Goal: Task Accomplishment & Management: Manage account settings

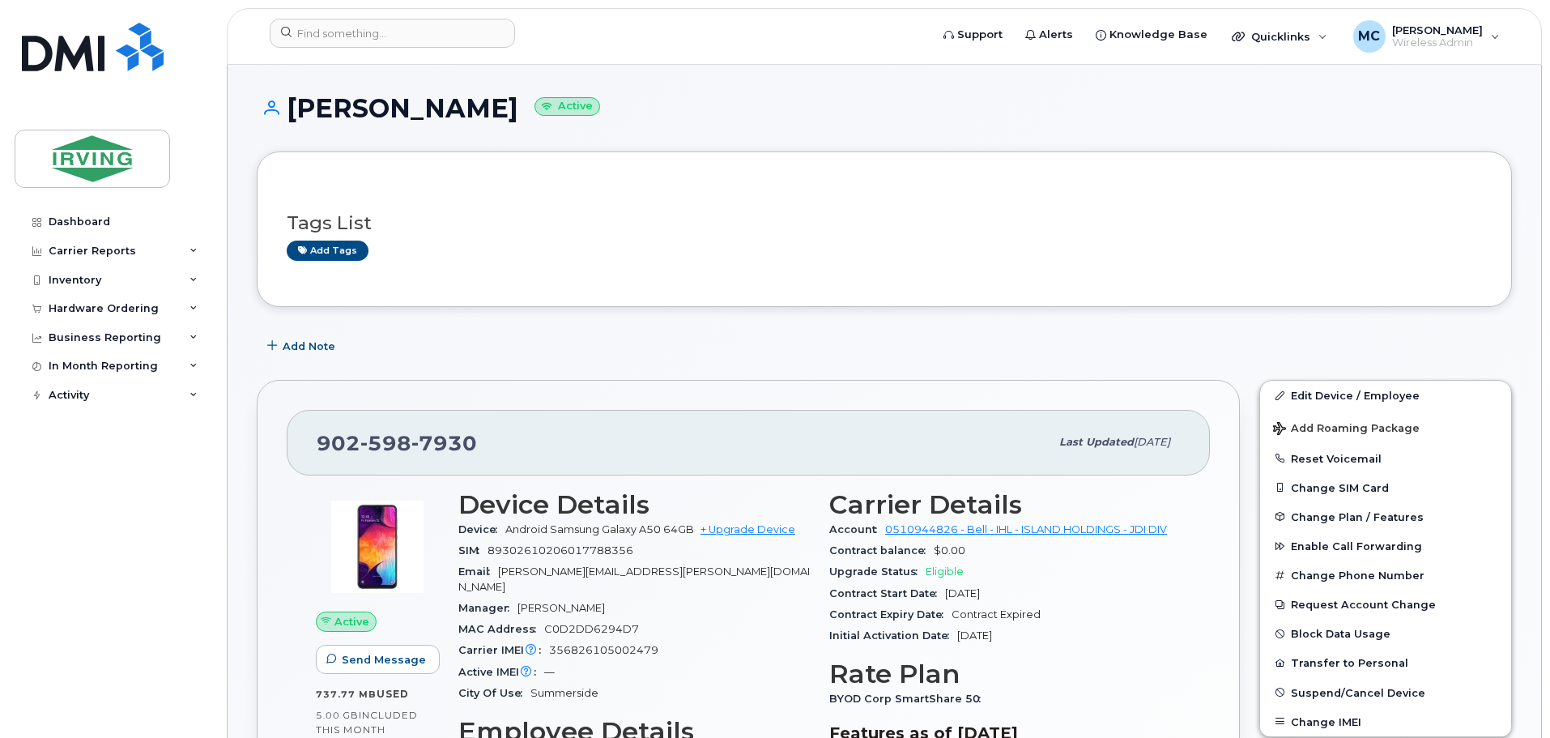
scroll to position [324, 0]
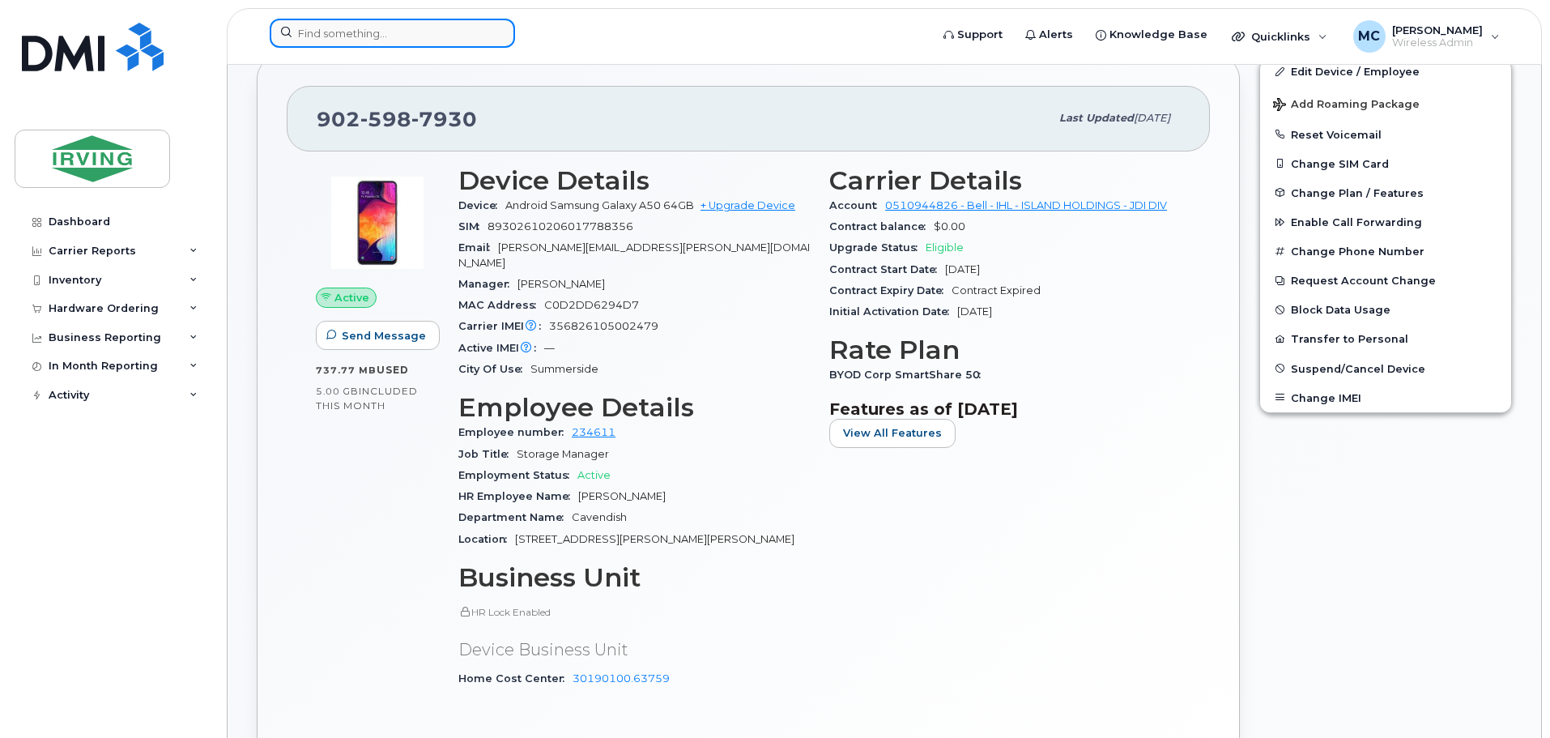
click at [334, 29] on input at bounding box center [392, 33] width 245 height 29
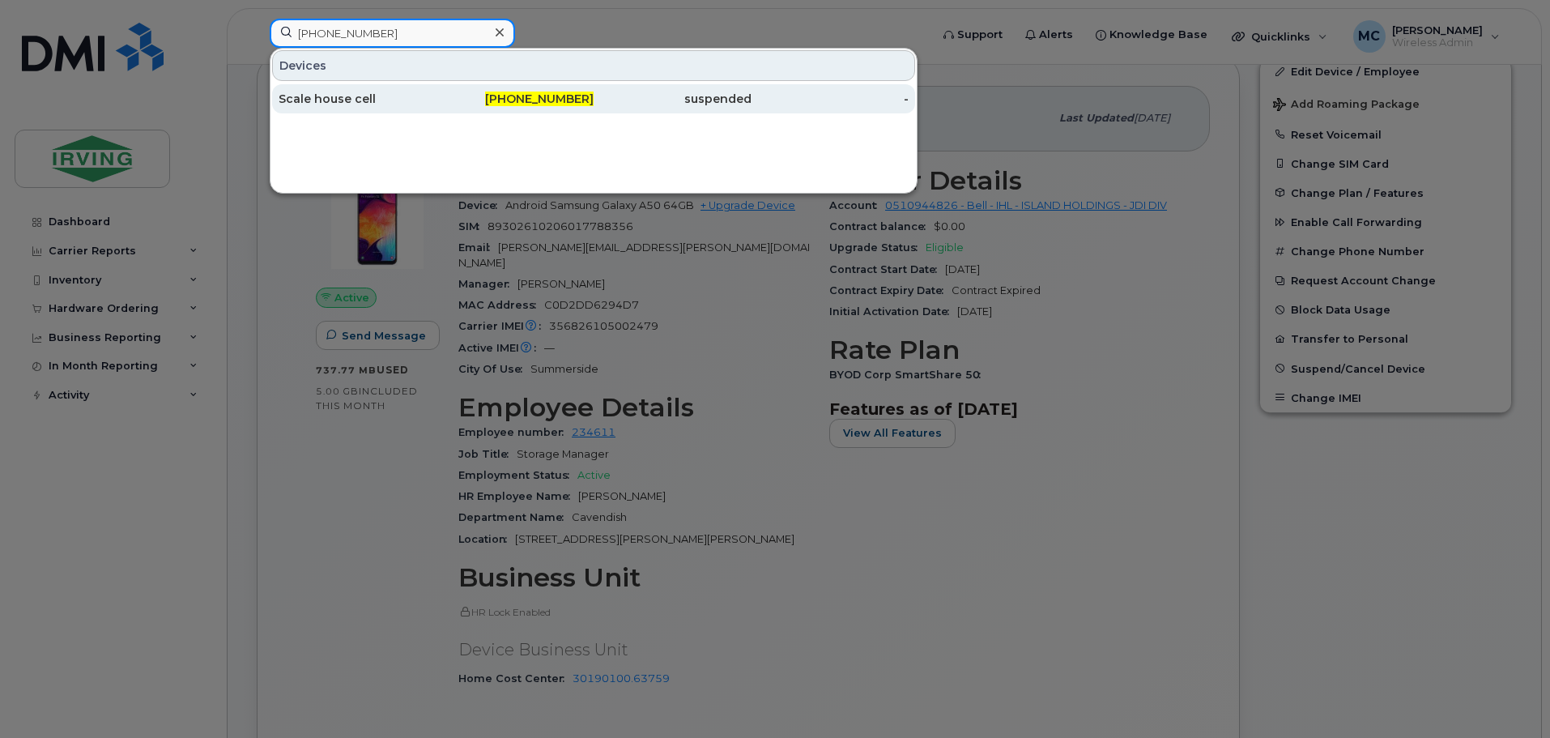
type input "902-432-4537"
click at [342, 99] on div "Scale house cell" at bounding box center [358, 99] width 158 height 16
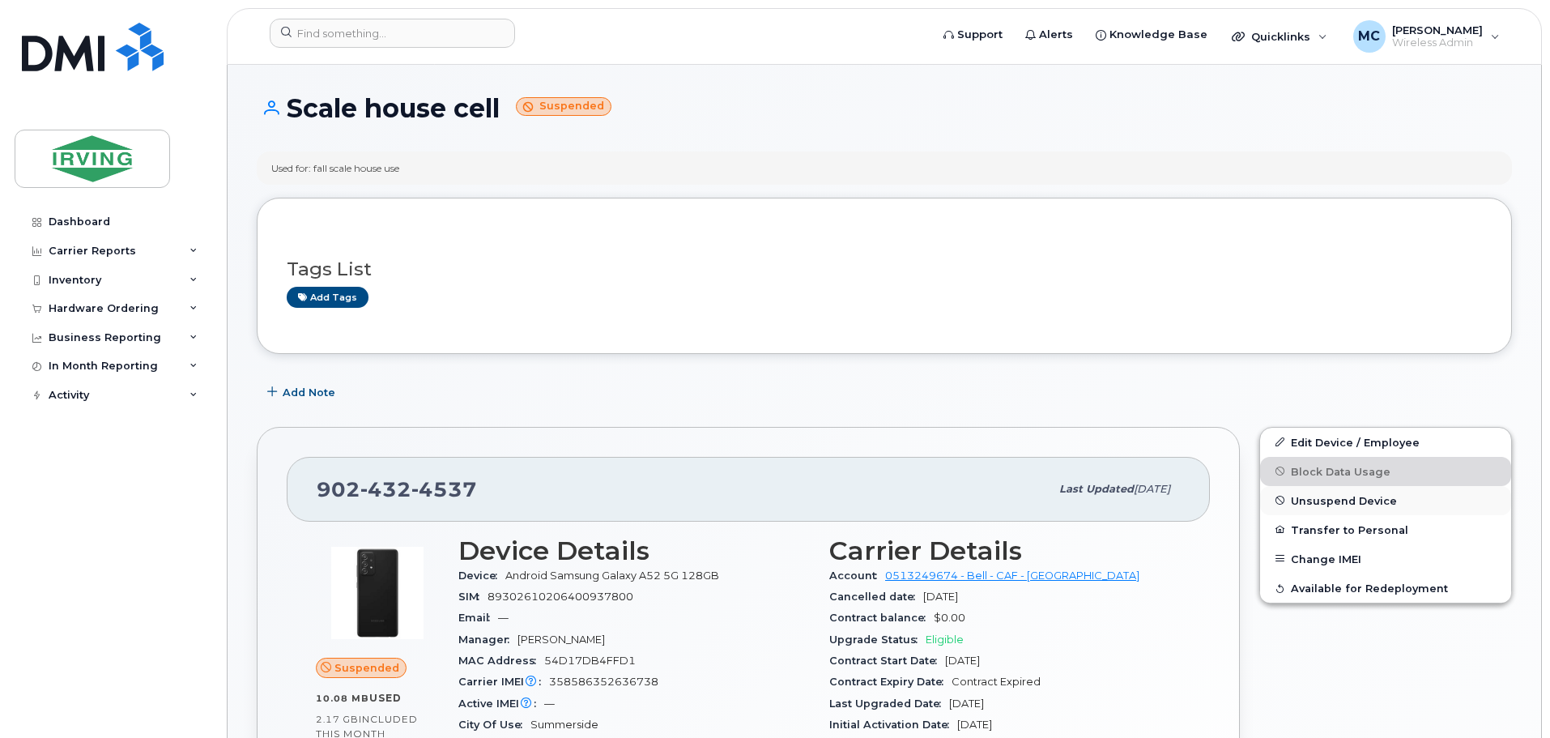
click at [1353, 501] on span "Unsuspend Device" at bounding box center [1344, 500] width 106 height 12
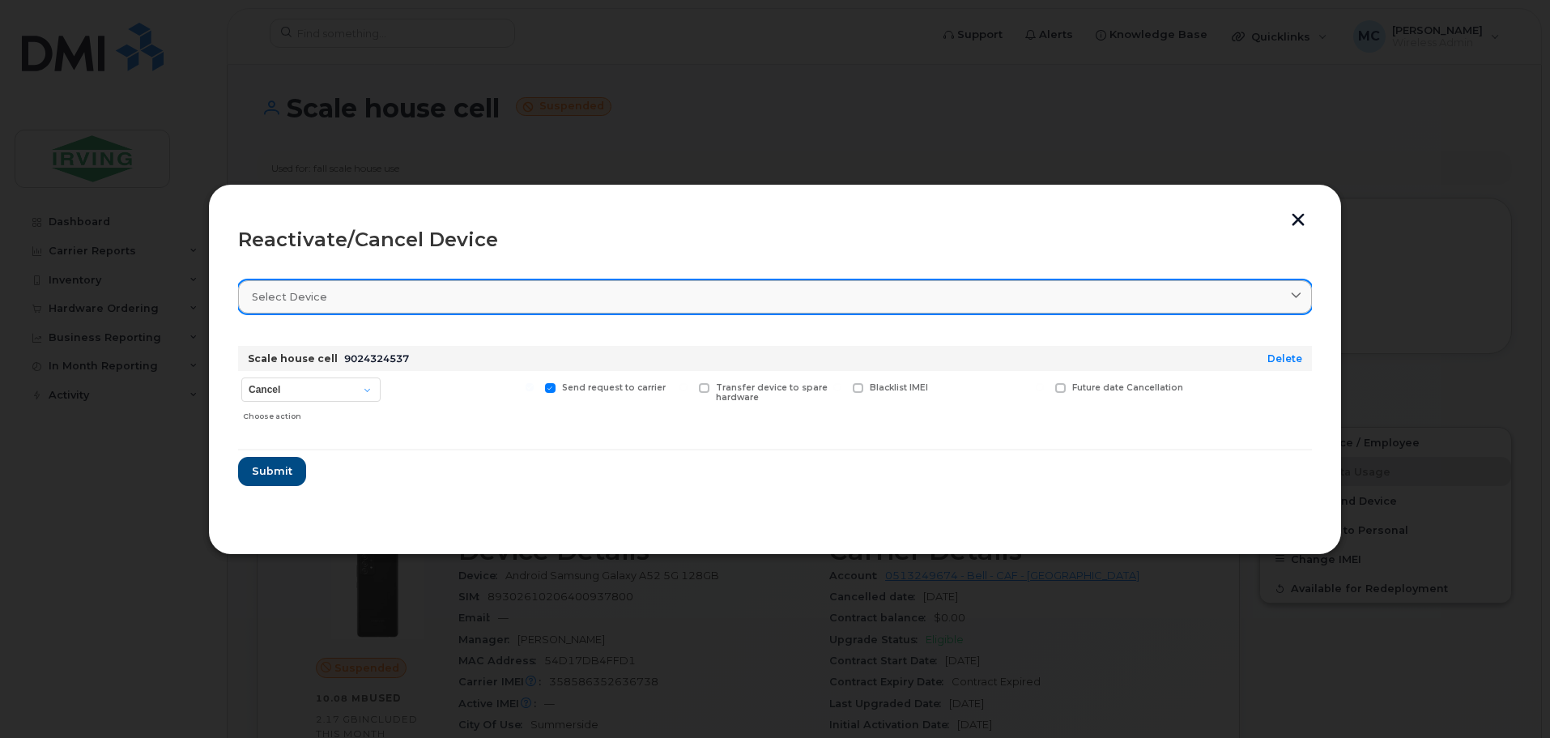
click at [695, 313] on section "Select device Type first three symbols or more Scale house cell [PHONE_NUMBER] …" at bounding box center [775, 395] width 1074 height 259
click at [643, 294] on div "Select device" at bounding box center [775, 296] width 1046 height 15
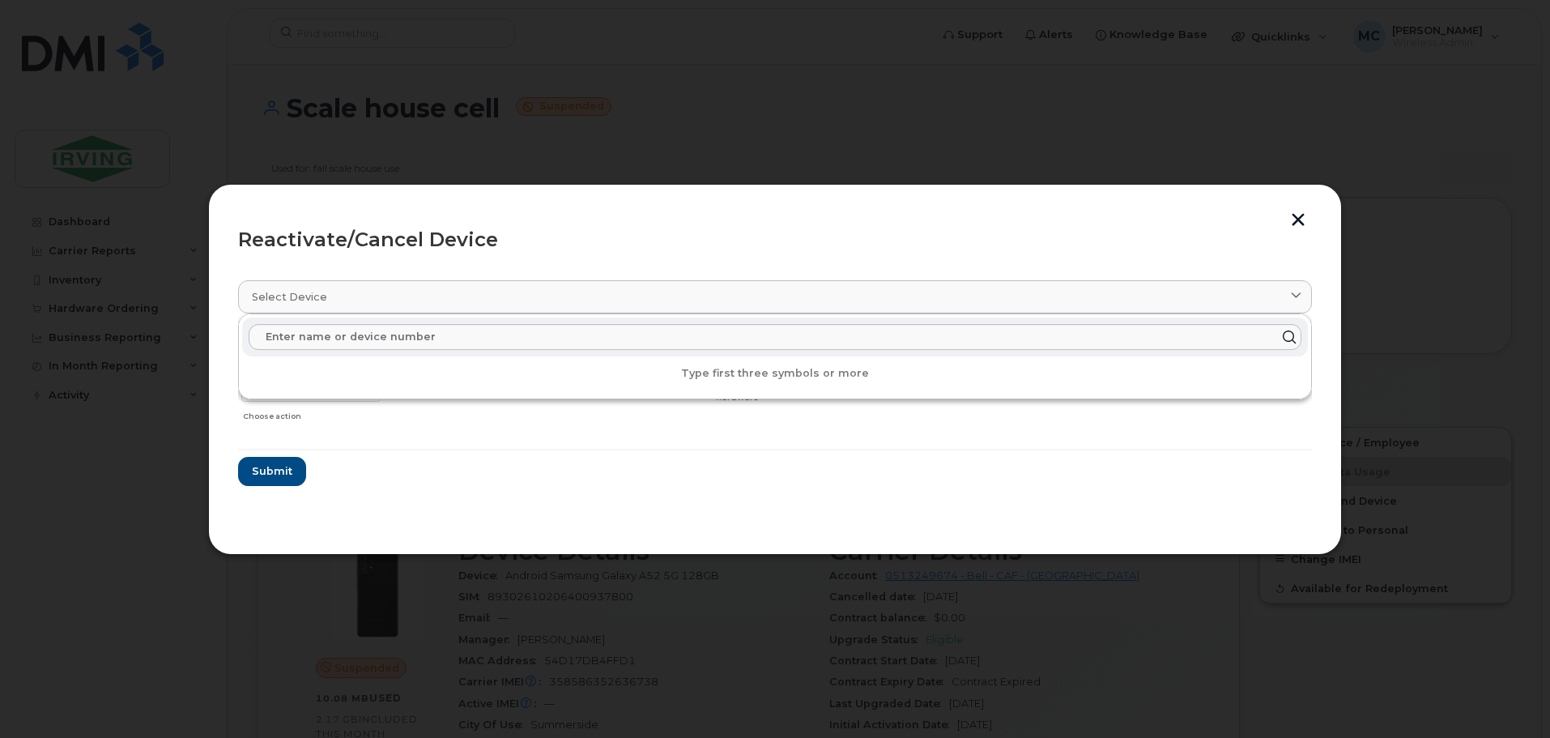
click at [496, 226] on header "Reactivate/Cancel Device" at bounding box center [775, 240] width 1074 height 52
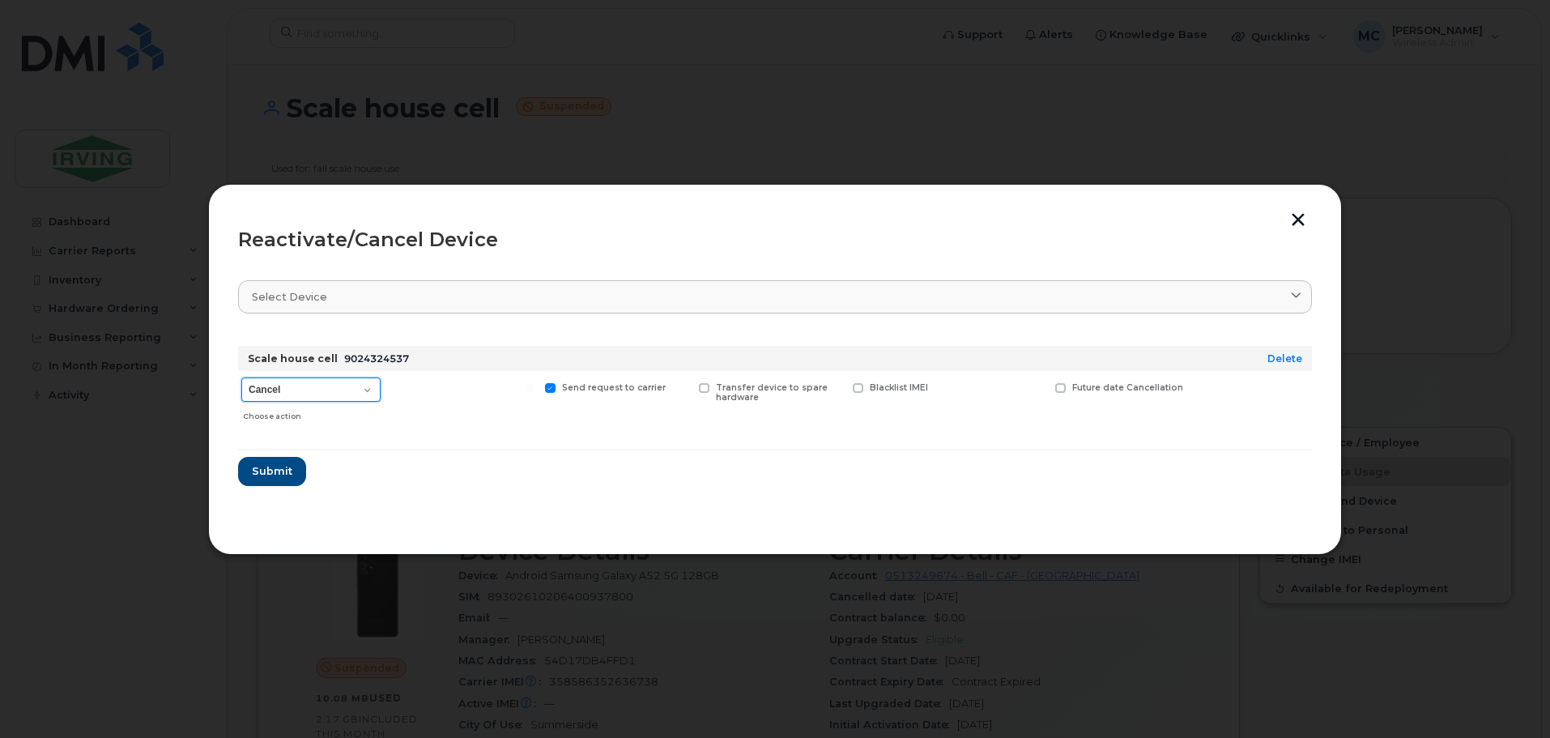
click at [359, 383] on select "Cancel Suspend - Extend Suspension Reactivate" at bounding box center [310, 389] width 139 height 24
select select "[object Object]"
click at [241, 377] on select "Cancel Suspend - Extend Suspension Reactivate" at bounding box center [310, 389] width 139 height 24
click at [279, 466] on span "Submit" at bounding box center [271, 470] width 40 height 15
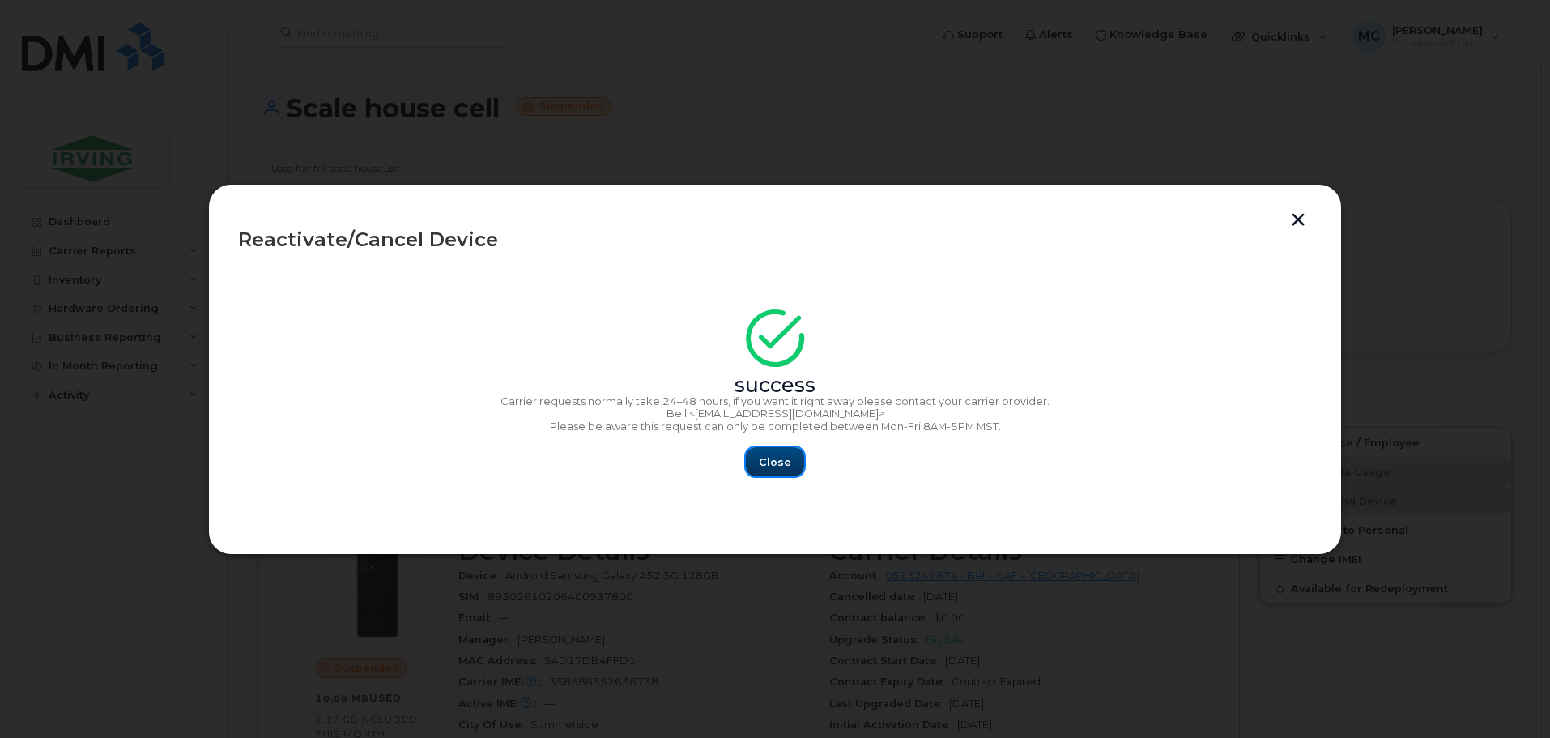
click at [753, 462] on button "Close" at bounding box center [775, 461] width 58 height 29
